Goal: Navigation & Orientation: Find specific page/section

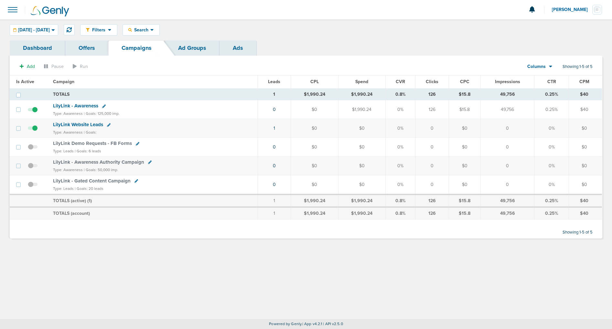
click at [80, 107] on span "LilyLink - Awareness" at bounding box center [75, 106] width 45 height 6
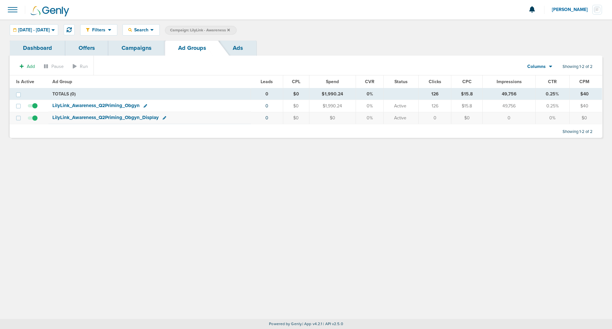
click at [236, 51] on link "Ads" at bounding box center [238, 47] width 37 height 15
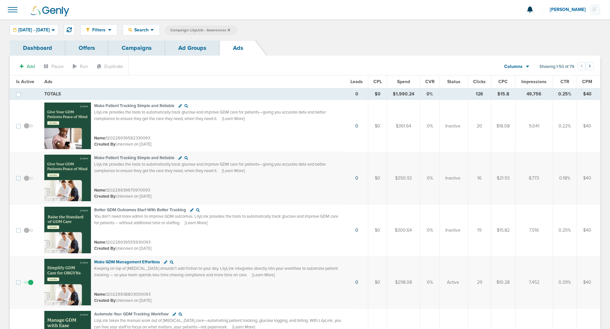
click at [191, 46] on link "Ad Groups" at bounding box center [192, 47] width 55 height 15
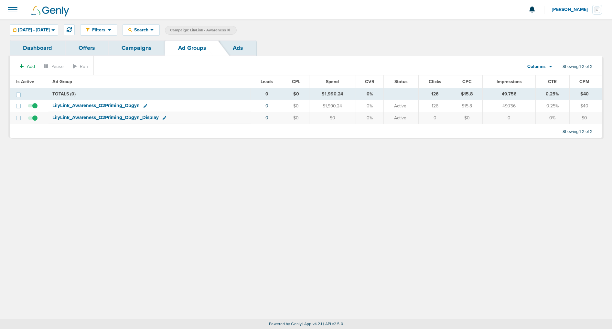
click at [139, 50] on link "Campaigns" at bounding box center [136, 47] width 57 height 15
